Goal: Ask a question: Seek information or help from site administrators or community

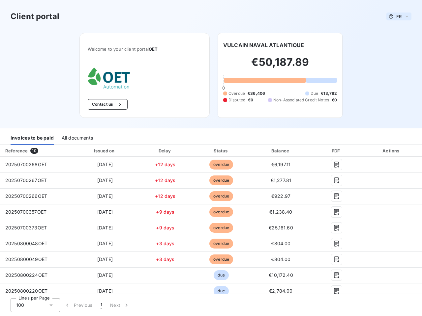
click at [396, 16] on span "FR" at bounding box center [398, 16] width 5 height 5
click at [104, 104] on button "Contact us" at bounding box center [108, 104] width 40 height 11
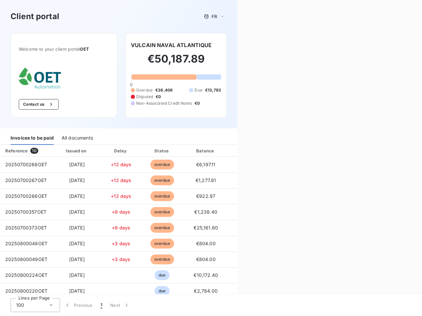
click at [261, 45] on div "Contact us Fill out the form below, and a member of our team will get back to y…" at bounding box center [329, 158] width 185 height 316
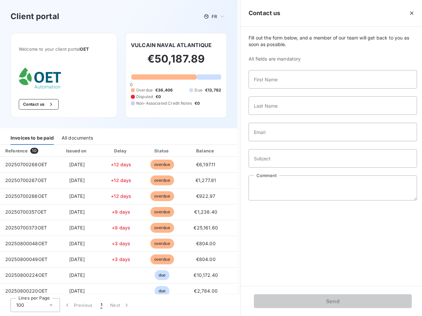
click at [32, 138] on div "Invoices to be paid" at bounding box center [32, 138] width 43 height 14
click at [77, 138] on div "All documents" at bounding box center [77, 138] width 31 height 14
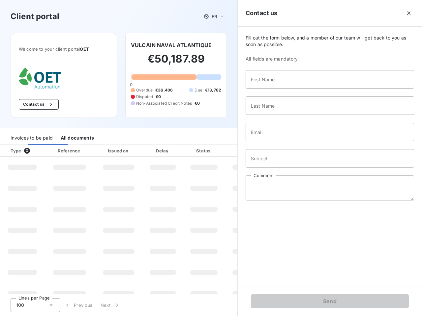
click at [36, 151] on div "Type 0" at bounding box center [25, 151] width 37 height 7
click at [103, 151] on div "Issued on" at bounding box center [118, 151] width 45 height 7
click at [163, 151] on div "Delay" at bounding box center [163, 151] width 38 height 7
click at [218, 151] on div at bounding box center [220, 151] width 7 height 7
click at [277, 151] on input "Subject" at bounding box center [329, 158] width 168 height 18
